Goal: Task Accomplishment & Management: Complete application form

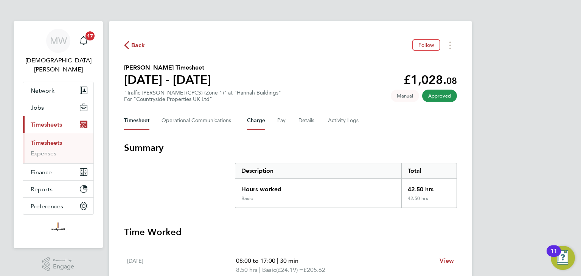
click at [249, 121] on button "Charge" at bounding box center [256, 121] width 18 height 18
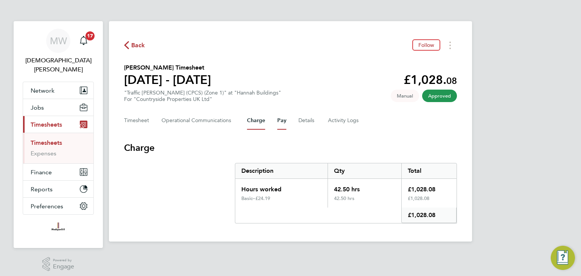
click at [277, 122] on button "Pay" at bounding box center [281, 121] width 9 height 18
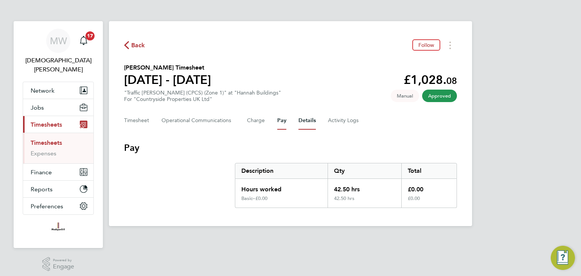
click at [300, 120] on button "Details" at bounding box center [306, 121] width 17 height 18
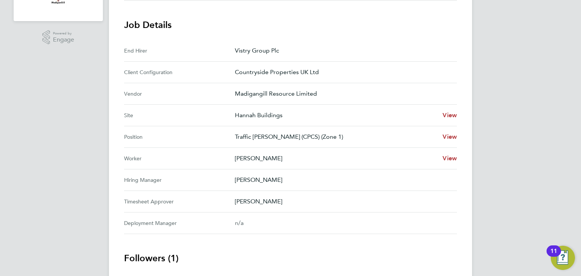
scroll to position [38, 0]
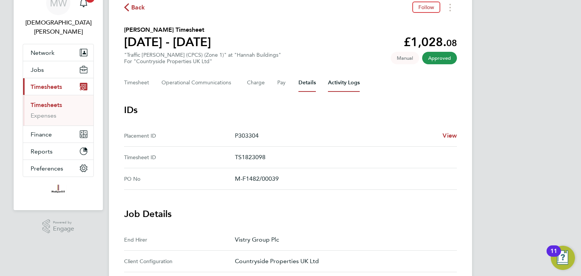
click at [336, 79] on Logs-tab "Activity Logs" at bounding box center [344, 83] width 32 height 18
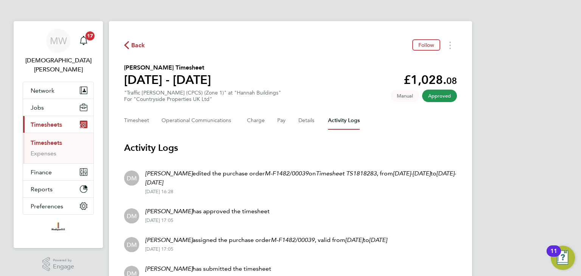
click at [139, 43] on span "Back" at bounding box center [138, 45] width 14 height 9
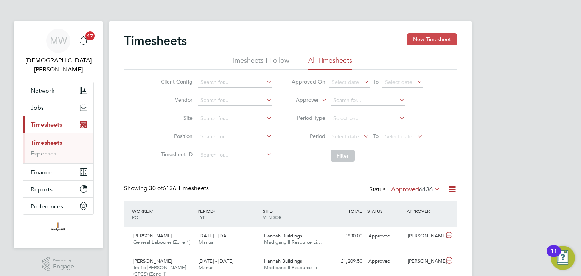
click at [414, 42] on button "New Timesheet" at bounding box center [432, 39] width 50 height 12
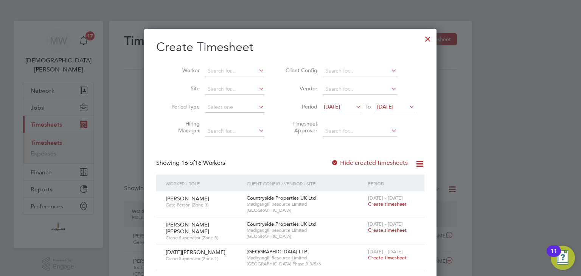
click at [340, 104] on span "[DATE]" at bounding box center [332, 106] width 16 height 7
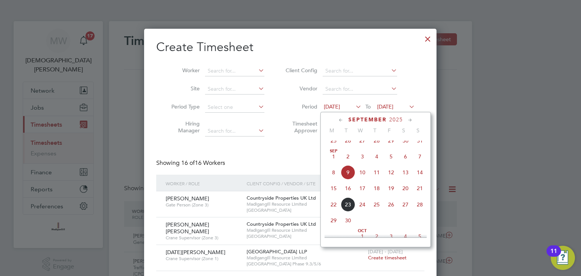
click at [334, 194] on span "15" at bounding box center [333, 188] width 14 height 14
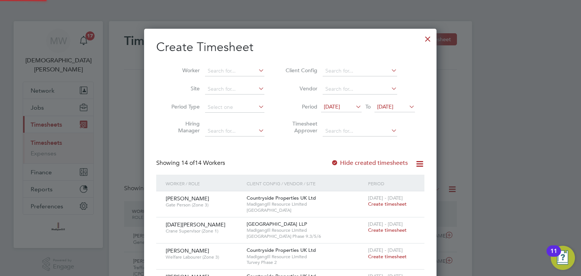
click at [382, 111] on span "[DATE]" at bounding box center [394, 107] width 40 height 10
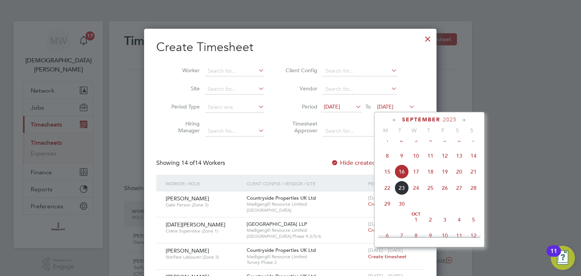
click at [472, 177] on span "21" at bounding box center [473, 171] width 14 height 14
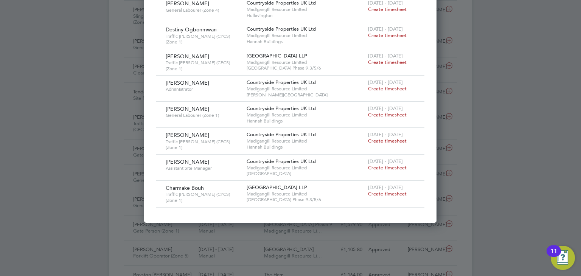
click at [377, 191] on span "Create timesheet" at bounding box center [387, 194] width 39 height 6
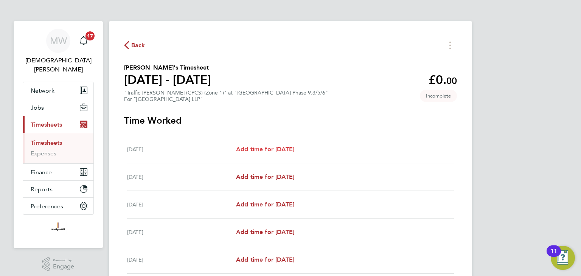
click at [251, 150] on span "Add time for [DATE]" at bounding box center [265, 149] width 58 height 7
select select "45"
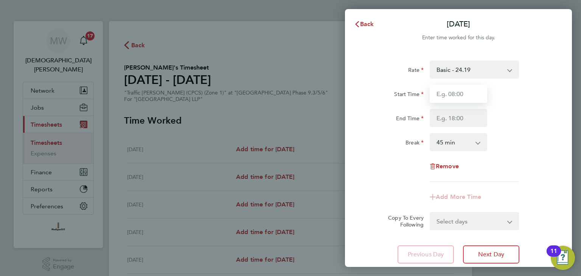
click at [449, 92] on input "Start Time" at bounding box center [457, 94] width 57 height 18
type input "08:00"
click at [462, 120] on input "End Time" at bounding box center [457, 118] width 57 height 18
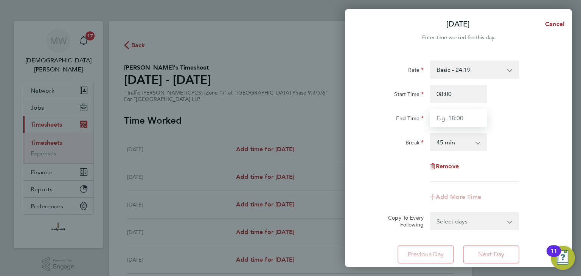
type input "18:00"
click at [460, 143] on select "0 min 15 min 30 min 45 min 60 min 75 min 90 min" at bounding box center [453, 142] width 47 height 17
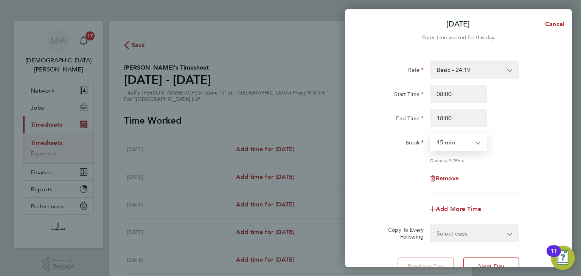
select select "30"
click at [430, 134] on select "0 min 15 min 30 min 45 min 60 min 75 min 90 min" at bounding box center [453, 142] width 47 height 17
click at [489, 235] on select "Select days Day Weekday (Mon-Fri) Weekend (Sat-Sun) [DATE] [DATE] [DATE] [DATE]" at bounding box center [469, 233] width 79 height 17
select select "WEEKDAY"
click at [430, 225] on select "Select days Day Weekday (Mon-Fri) Weekend (Sat-Sun) [DATE] [DATE] [DATE] [DATE]" at bounding box center [469, 233] width 79 height 17
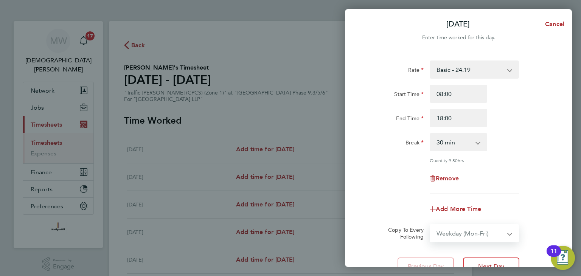
select select "[DATE]"
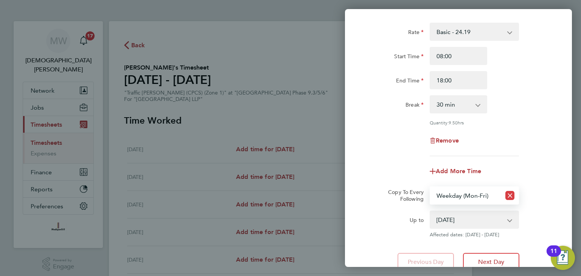
click at [511, 195] on icon "Reset selection" at bounding box center [509, 195] width 9 height 9
select select "0: null"
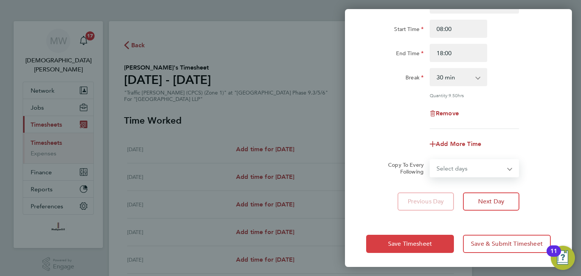
click at [420, 244] on span "Save Timesheet" at bounding box center [410, 244] width 44 height 8
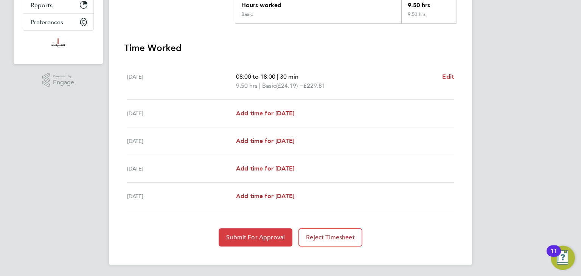
click at [245, 239] on span "Submit For Approval" at bounding box center [255, 238] width 59 height 8
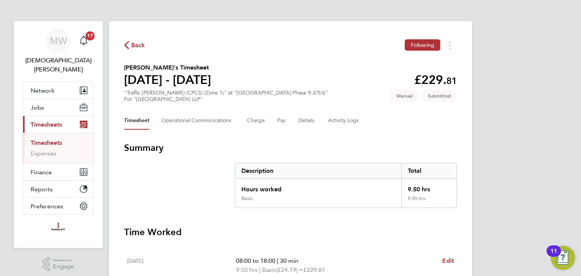
click at [138, 48] on span "Back" at bounding box center [138, 45] width 14 height 9
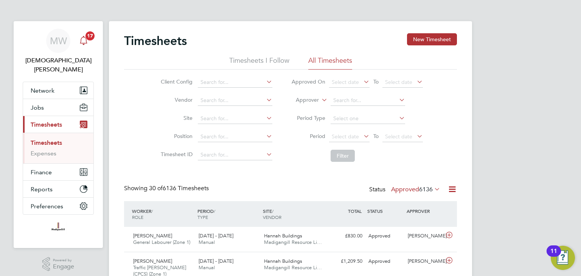
click at [89, 40] on span "17" at bounding box center [89, 35] width 9 height 9
